Goal: Task Accomplishment & Management: Manage account settings

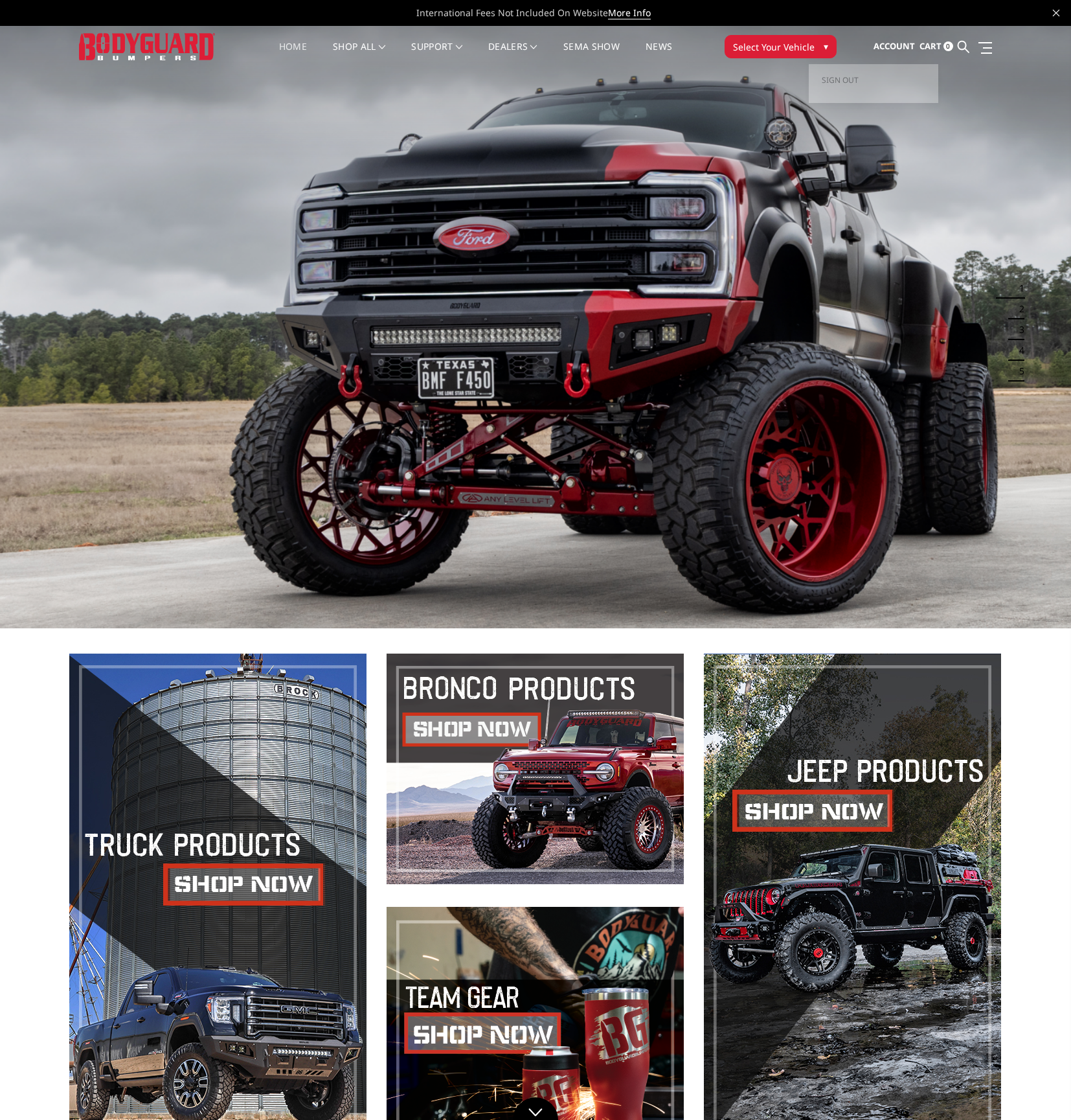
click at [888, 42] on span "Account" at bounding box center [894, 46] width 42 height 12
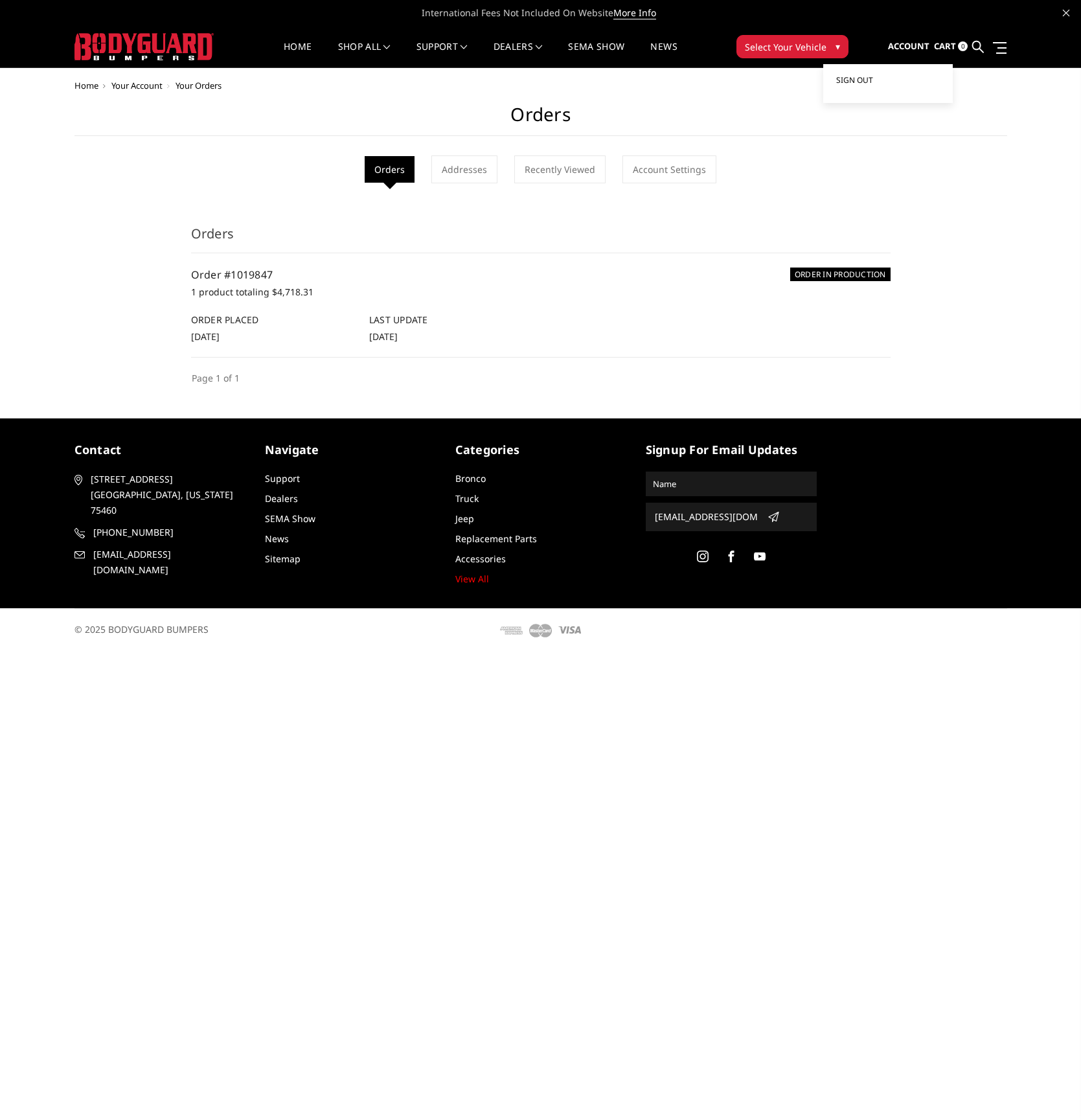
click at [858, 79] on span "Sign out" at bounding box center [854, 79] width 37 height 11
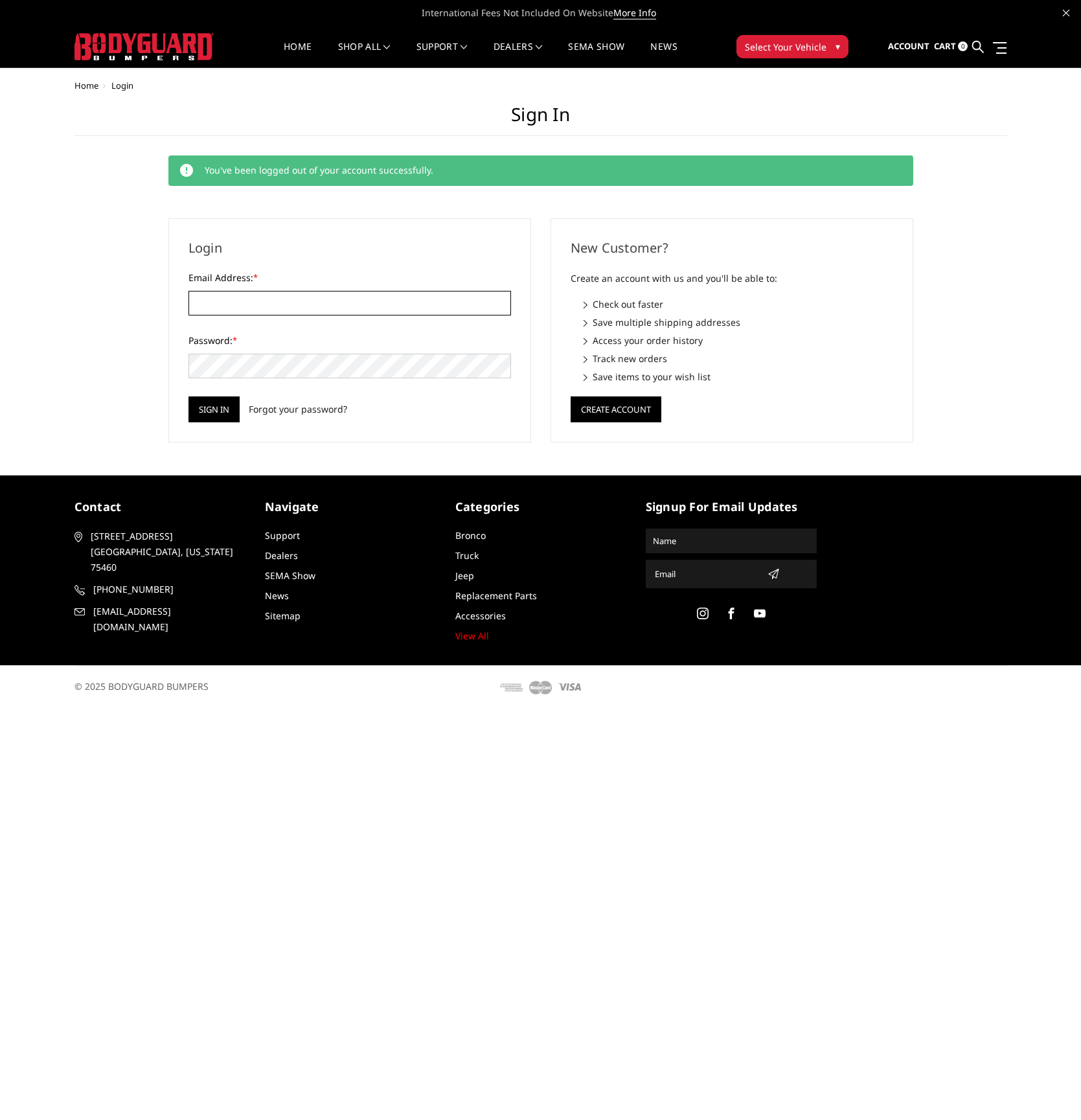
type input "[EMAIL_ADDRESS][DOMAIN_NAME]"
click at [303, 404] on link "Forgot your password?" at bounding box center [298, 409] width 99 height 14
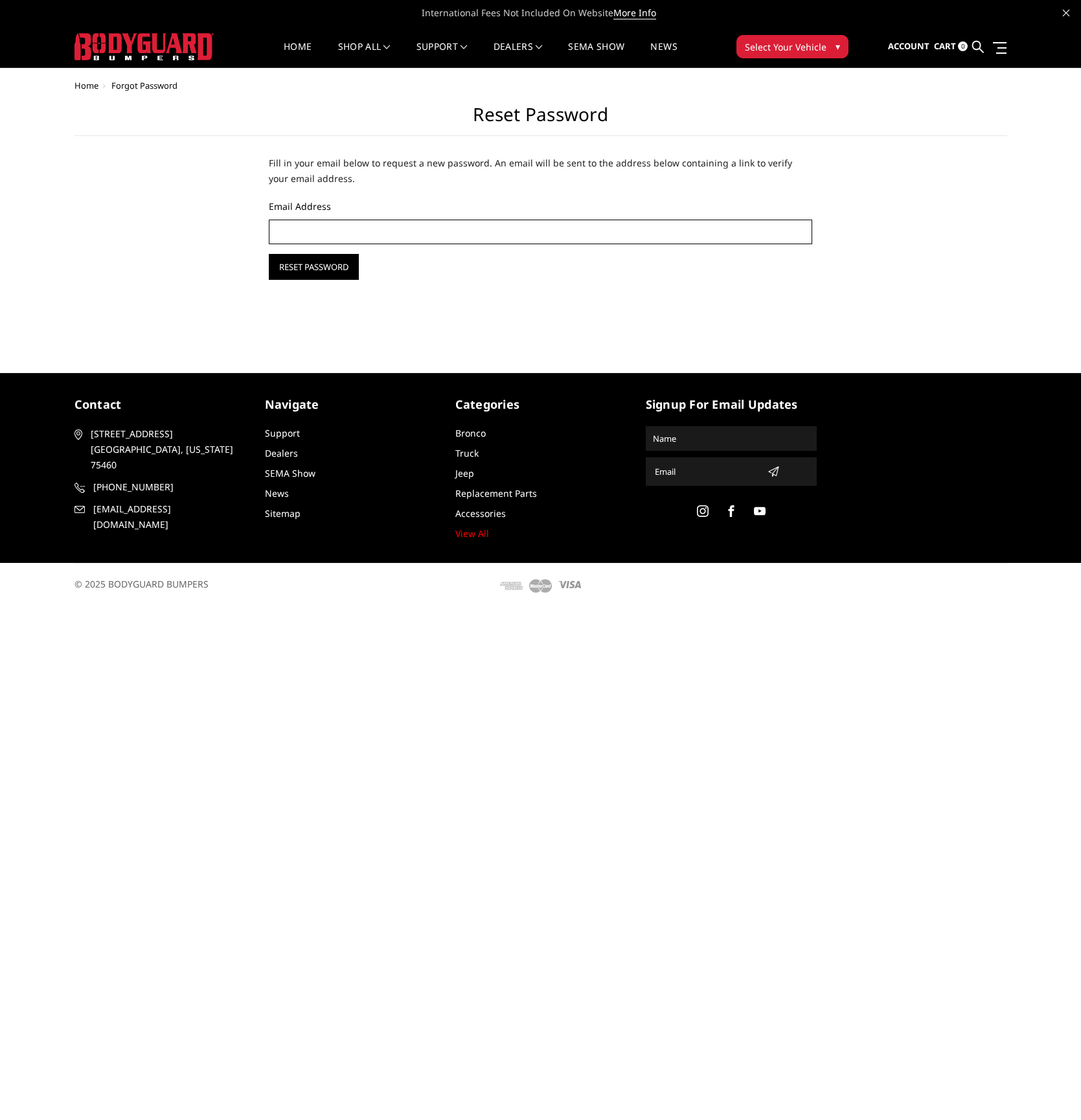
click at [357, 221] on input "Email Address" at bounding box center [540, 232] width 544 height 25
type input "[EMAIL_ADDRESS][DOMAIN_NAME]"
click at [342, 274] on input "Reset Password" at bounding box center [313, 267] width 90 height 26
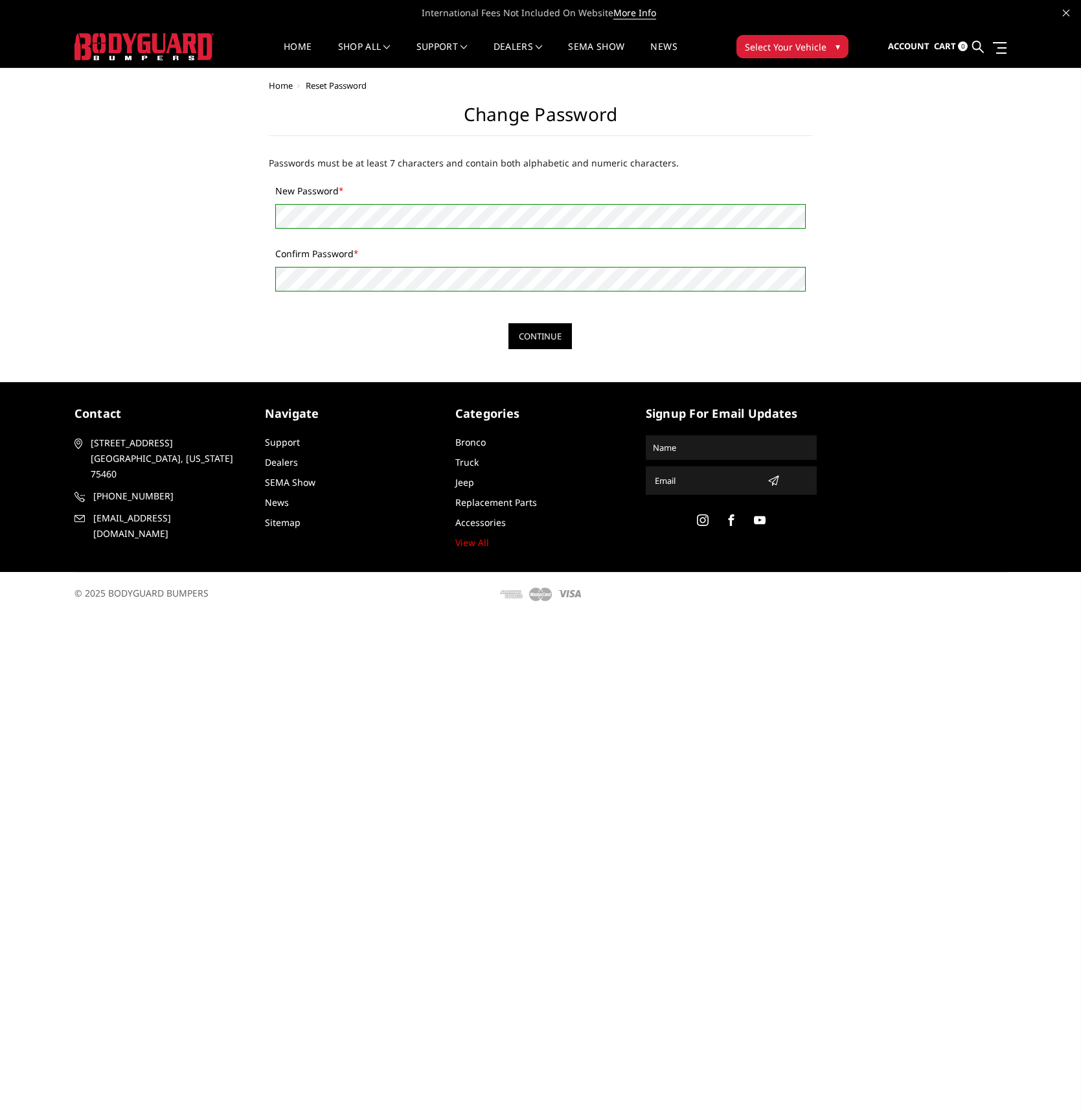
click at [244, 201] on div "Home Reset Password Change Password Passwords must be at least 7 characters and…" at bounding box center [540, 215] width 933 height 268
click at [303, 332] on div "Continue" at bounding box center [540, 336] width 544 height 26
click at [528, 329] on input "Continue" at bounding box center [540, 336] width 63 height 26
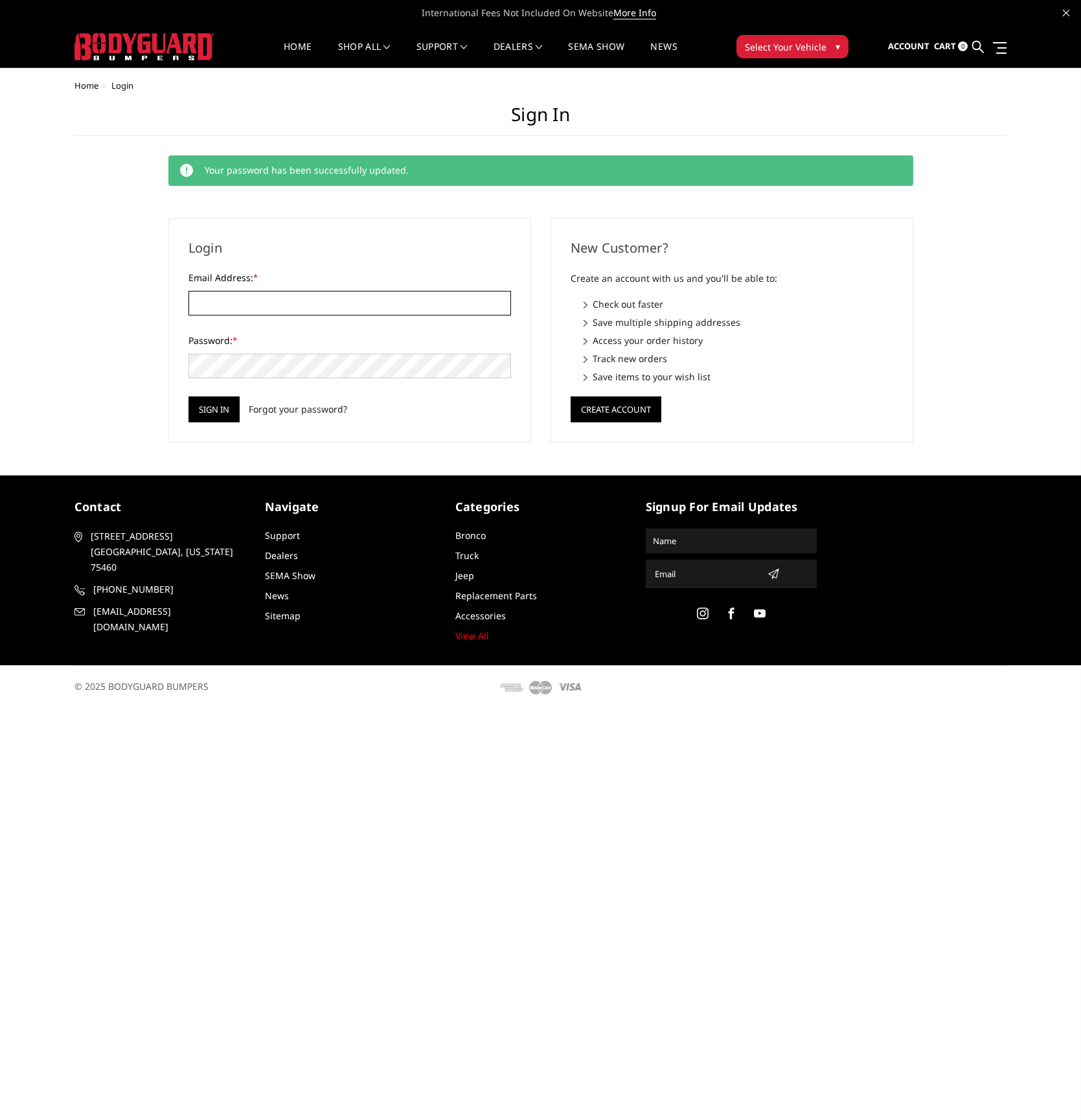
type input "[EMAIL_ADDRESS][DOMAIN_NAME]"
click at [46, 42] on header "International Fees Not Included On Website More Info Home shop all Bronco 2021-…" at bounding box center [540, 34] width 1081 height 68
click at [187, 54] on img at bounding box center [143, 47] width 139 height 27
